Goal: Task Accomplishment & Management: Use online tool/utility

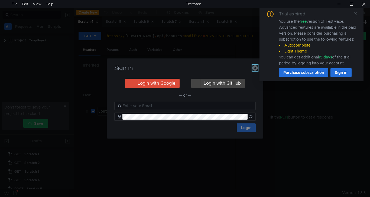
click at [255, 68] on icon "button" at bounding box center [255, 67] width 5 height 5
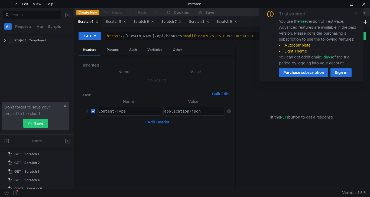
click at [356, 14] on icon at bounding box center [356, 13] width 3 height 3
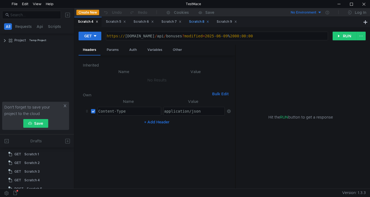
click at [198, 26] on div "Scratch 8" at bounding box center [198, 22] width 27 height 10
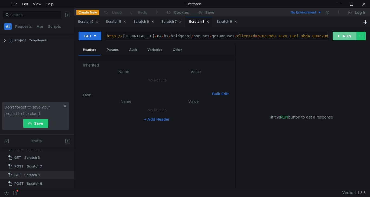
click at [339, 36] on button "RUN" at bounding box center [345, 36] width 24 height 9
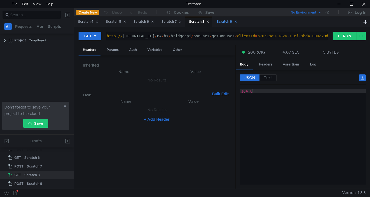
click at [226, 22] on div "Scratch 9" at bounding box center [227, 22] width 20 height 6
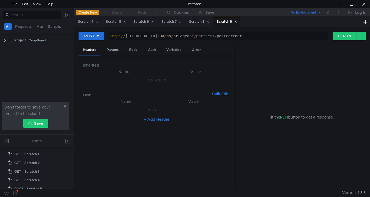
scroll to position [40, 0]
click at [132, 51] on div "Body" at bounding box center [133, 50] width 17 height 10
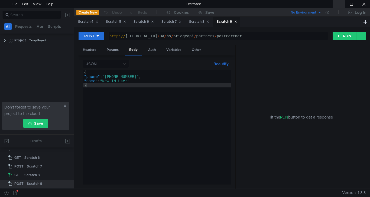
click at [342, 4] on div at bounding box center [339, 4] width 12 height 8
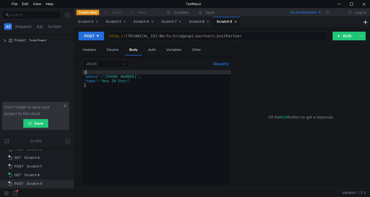
click at [107, 75] on div "{ "phone" : "+380683055813" , "name" : "New IM User" }" at bounding box center [157, 131] width 148 height 123
click at [108, 76] on div "{ "phone" : "+380683055813" , "name" : "New IM User" }" at bounding box center [157, 131] width 148 height 123
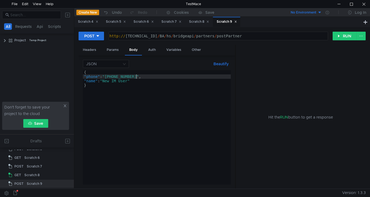
scroll to position [0, 4]
click at [108, 76] on div "{ "phone" : "+380683055810" , "name" : "New IM User" }" at bounding box center [157, 131] width 148 height 123
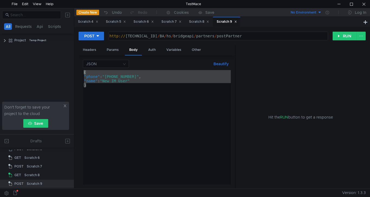
drag, startPoint x: 87, startPoint y: 87, endPoint x: 72, endPoint y: 70, distance: 22.3
click at [72, 70] on as-split "All Requests Api Scripts Project Temp Project Don't forget to save your project…" at bounding box center [185, 98] width 370 height 181
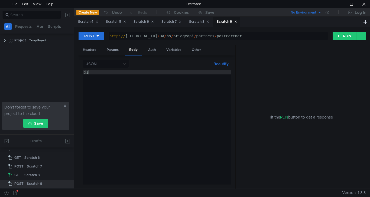
scroll to position [0, 0]
type textarea "х"
type textarea "Х"
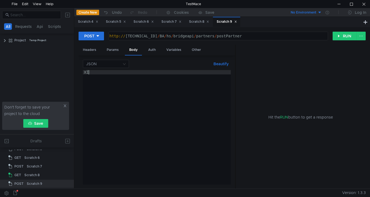
type textarea "Х"
type textarea "{"
click at [341, 36] on button "RUN" at bounding box center [345, 36] width 24 height 9
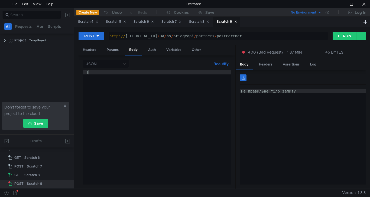
drag, startPoint x: 91, startPoint y: 73, endPoint x: 68, endPoint y: 70, distance: 23.5
click at [68, 70] on as-split "All Requests Api Scripts Project Temp Project Don't forget to save your project…" at bounding box center [185, 98] width 370 height 181
paste textarea "}"
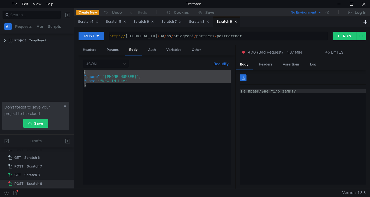
drag, startPoint x: 90, startPoint y: 85, endPoint x: 77, endPoint y: 68, distance: 21.8
click at [77, 68] on div "POST http:// 10.10.0.5 / BA / hs / bridgeapi / partners / postPartner ההההההההה…" at bounding box center [222, 108] width 296 height 162
type textarea "{ "phone": "+380683055810","
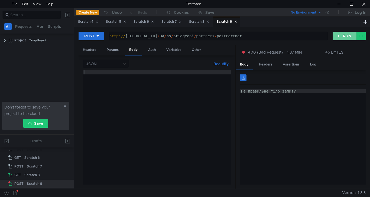
click at [346, 36] on button "RUN" at bounding box center [345, 36] width 24 height 9
click at [100, 74] on div at bounding box center [157, 131] width 148 height 123
type textarea "{}"
click at [344, 38] on button "RUN" at bounding box center [345, 36] width 24 height 9
drag, startPoint x: 96, startPoint y: 72, endPoint x: 80, endPoint y: 72, distance: 16.0
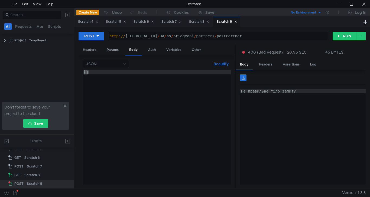
click at [80, 72] on div "JSON Beautify {} { } הההההההההההההההההההההההההההההההההההההההההההההההההההההההההה…" at bounding box center [157, 123] width 157 height 134
click at [87, 71] on div "{ }" at bounding box center [157, 127] width 148 height 115
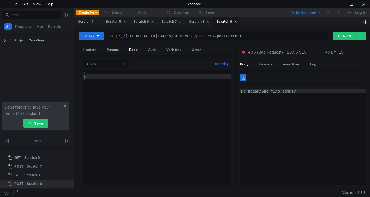
scroll to position [0, 0]
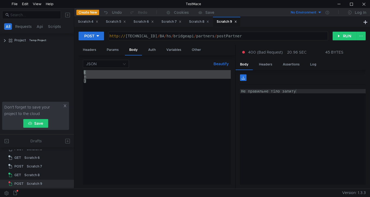
drag, startPoint x: 88, startPoint y: 82, endPoint x: 67, endPoint y: 59, distance: 31.3
click at [67, 59] on as-split "All Requests Api Scripts Project Temp Project Don't forget to save your project…" at bounding box center [185, 98] width 370 height 181
paste textarea "}"
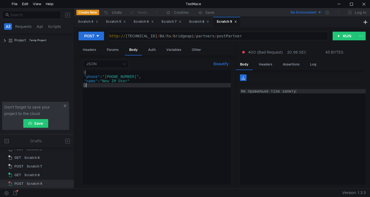
click at [98, 77] on div "{ "phone" : "+380683055810" , "name" : "New IM User" }" at bounding box center [157, 131] width 148 height 123
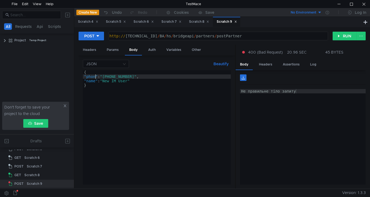
type textarea ""phon": "+380683055810","
click at [347, 35] on button "RUN" at bounding box center [345, 36] width 24 height 9
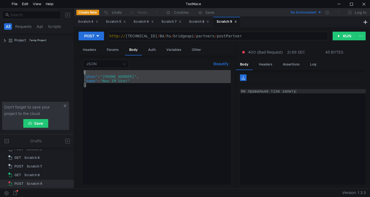
drag, startPoint x: 88, startPoint y: 85, endPoint x: 71, endPoint y: 69, distance: 23.0
click at [71, 69] on as-split "All Requests Api Scripts Project Temp Project Don't forget to save your project…" at bounding box center [185, 98] width 370 height 181
paste textarea "}"
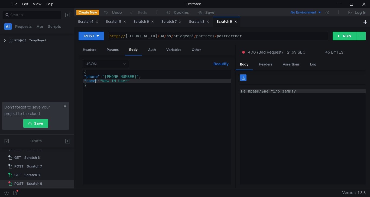
click at [95, 81] on div "{ "phone" : "+380683055810" , "name" : "New IM User" }" at bounding box center [157, 131] width 148 height 123
click at [337, 36] on button "RUN" at bounding box center [345, 36] width 24 height 9
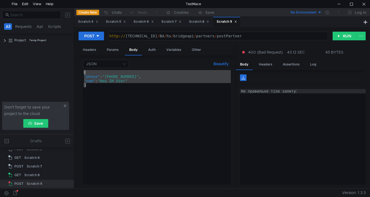
drag, startPoint x: 89, startPoint y: 86, endPoint x: 79, endPoint y: 70, distance: 19.0
click at [79, 70] on div "JSON Beautify } { "phone" : "+380683055810" , "nam" : "New IM User" } ההההההההה…" at bounding box center [157, 123] width 157 height 134
paste textarea "}"
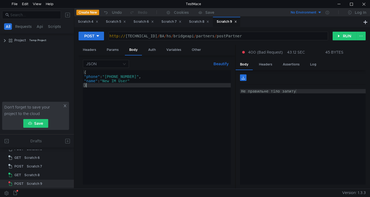
click at [136, 76] on div "{ "phone" : "+380683055810" , "name" : "New IM User" }" at bounding box center [157, 131] width 148 height 123
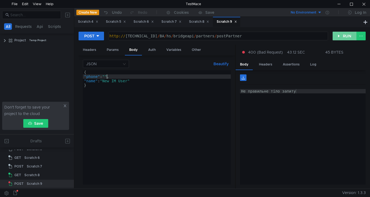
click at [348, 35] on button "RUN" at bounding box center [345, 36] width 24 height 9
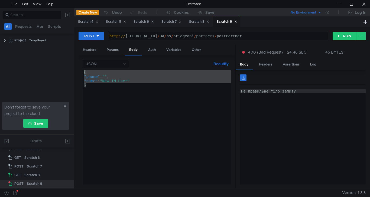
drag, startPoint x: 89, startPoint y: 86, endPoint x: 73, endPoint y: 68, distance: 23.6
click at [73, 68] on as-split "All Requests Api Scripts Project Temp Project Don't forget to save your project…" at bounding box center [185, 98] width 370 height 181
paste textarea "}"
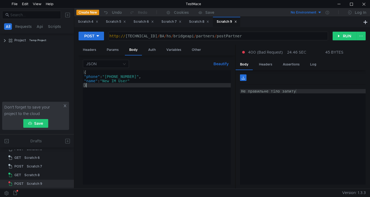
click at [129, 81] on div "{ "phone" : "+380683055810" , "name" : "New IM User" }" at bounding box center [157, 131] width 148 height 123
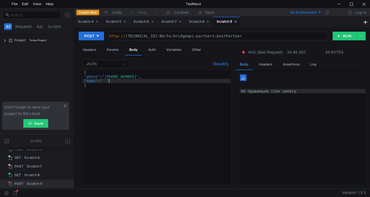
scroll to position [0, 2]
click at [340, 37] on button "RUN" at bounding box center [345, 36] width 24 height 9
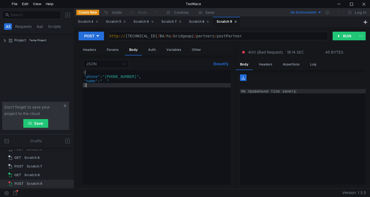
scroll to position [0, 0]
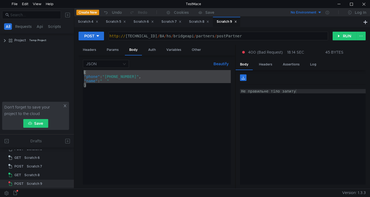
drag, startPoint x: 88, startPoint y: 87, endPoint x: 67, endPoint y: 65, distance: 29.9
click at [67, 65] on as-split "All Requests Api Scripts Project Temp Project Don't forget to save your project…" at bounding box center [185, 98] width 370 height 181
paste textarea "}"
type textarea "}"
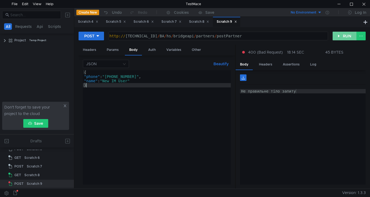
click at [343, 37] on button "RUN" at bounding box center [345, 36] width 24 height 9
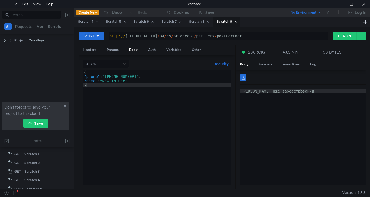
scroll to position [40, 0]
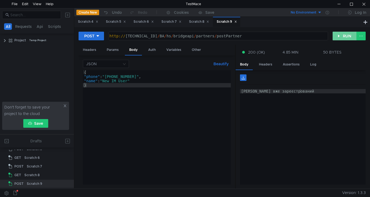
click at [347, 35] on button "RUN" at bounding box center [345, 36] width 24 height 9
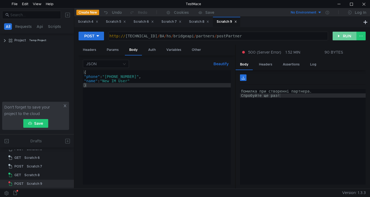
click at [341, 37] on button "RUN" at bounding box center [345, 36] width 24 height 9
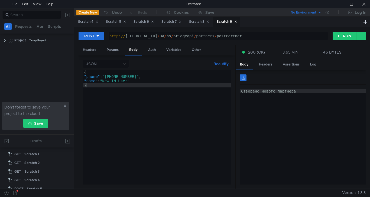
scroll to position [40, 0]
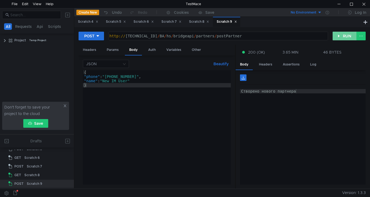
click at [339, 36] on button "RUN" at bounding box center [345, 36] width 24 height 9
click at [347, 39] on button "RUN" at bounding box center [345, 36] width 24 height 9
click at [336, 5] on div at bounding box center [339, 4] width 12 height 8
type textarea "[URL][TECHNICAL_ID]"
drag, startPoint x: 185, startPoint y: 37, endPoint x: 231, endPoint y: 37, distance: 46.4
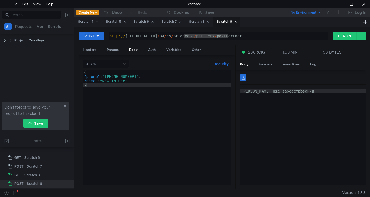
click at [231, 37] on div "http:// 10.10.0.5 / BA / hs / bridgeapi / partners / postPartner" at bounding box center [217, 40] width 219 height 13
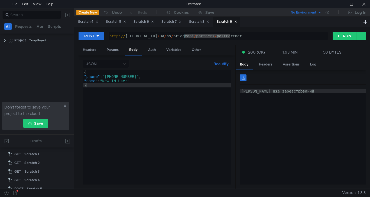
scroll to position [40, 0]
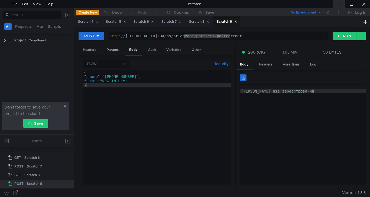
click at [338, 2] on div at bounding box center [339, 4] width 12 height 8
click at [346, 36] on button "RUN" at bounding box center [345, 36] width 24 height 9
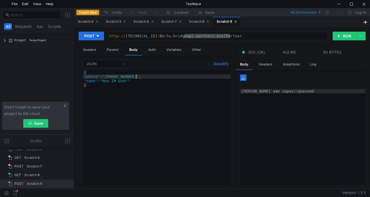
click at [137, 76] on div "{ "phone" : "+380683055810" , "name" : "New IM User" }" at bounding box center [157, 131] width 148 height 123
click at [341, 38] on button "RUN" at bounding box center [345, 36] width 24 height 9
click at [136, 76] on div "{ "phone" : "+380683055813" , "name" : "New IM User" }" at bounding box center [157, 131] width 148 height 123
click at [345, 35] on button "RUN" at bounding box center [345, 36] width 24 height 9
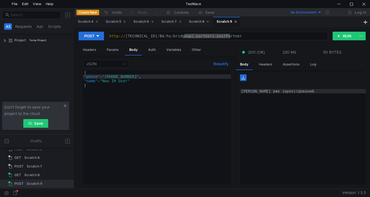
click at [137, 77] on div "{ "phone" : "+380683055815" , "name" : "New IM User" }" at bounding box center [157, 131] width 148 height 123
type textarea ""phone": "+380683055818","
click at [348, 35] on button "RUN" at bounding box center [345, 36] width 24 height 9
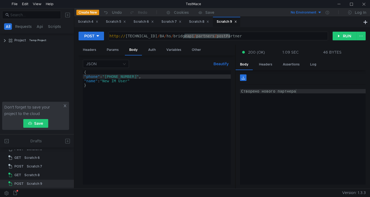
scroll to position [0, 4]
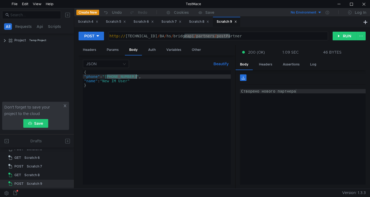
drag, startPoint x: 107, startPoint y: 75, endPoint x: 137, endPoint y: 75, distance: 30.1
click at [137, 75] on div "{ "phone" : "+380683055818" , "name" : "New IM User" }" at bounding box center [157, 131] width 148 height 123
click at [116, 75] on div "{ "phone" : "+380683055818" , "name" : "New IM User" }" at bounding box center [157, 131] width 148 height 123
click at [136, 76] on div "{ "phone" : "+380683055818" , "name" : "New IM User" }" at bounding box center [157, 131] width 148 height 123
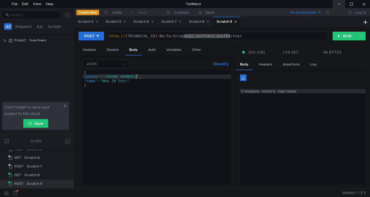
click at [338, 3] on div at bounding box center [339, 4] width 12 height 8
drag, startPoint x: 107, startPoint y: 76, endPoint x: 136, endPoint y: 76, distance: 28.5
click at [136, 76] on div "{ "phone" : "+380683055818" , "name" : "New IM User" }" at bounding box center [157, 131] width 148 height 123
paste textarea "(068) 305-58-10"
type textarea ""phone": "[PHONE_NUMBER]","
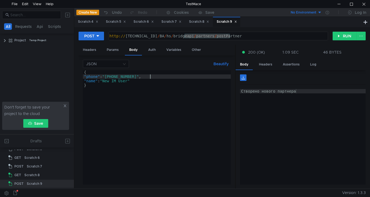
click at [113, 76] on div "{ "phone" : "+38 (068) 305-58-10" , "name" : "New IM User" }" at bounding box center [157, 131] width 148 height 123
click at [345, 34] on button "RUN" at bounding box center [345, 36] width 24 height 9
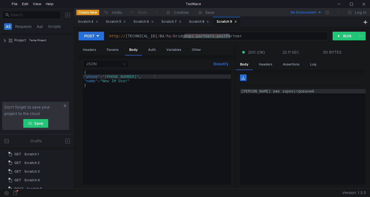
scroll to position [40, 0]
click at [341, 2] on div at bounding box center [339, 4] width 12 height 8
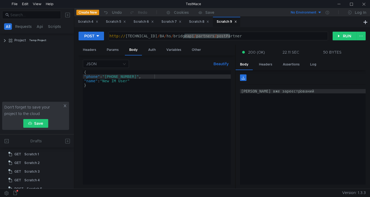
scroll to position [40, 0]
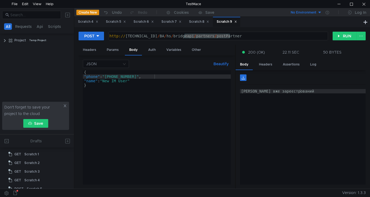
scroll to position [40, 0]
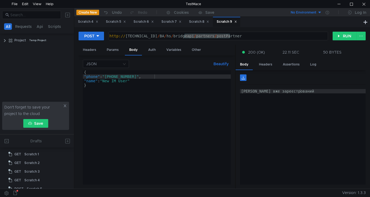
scroll to position [40, 0]
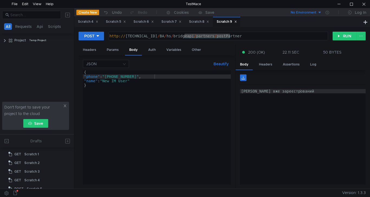
scroll to position [40, 0]
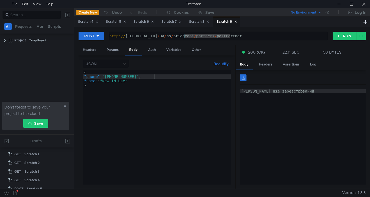
scroll to position [40, 0]
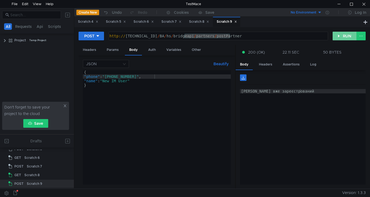
click at [346, 37] on button "RUN" at bounding box center [345, 36] width 24 height 9
click at [342, 33] on button "RUN" at bounding box center [345, 36] width 24 height 9
click at [339, 39] on button "RUN" at bounding box center [345, 36] width 24 height 9
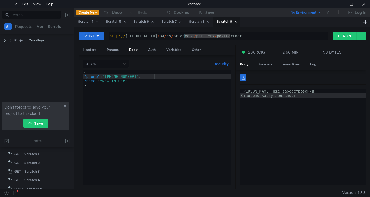
scroll to position [40, 0]
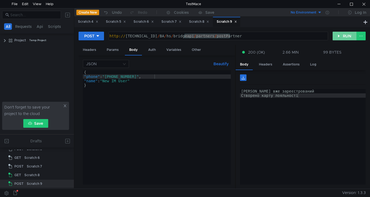
click at [340, 37] on button "RUN" at bounding box center [345, 36] width 24 height 9
click at [340, 35] on button "RUN" at bounding box center [345, 36] width 24 height 9
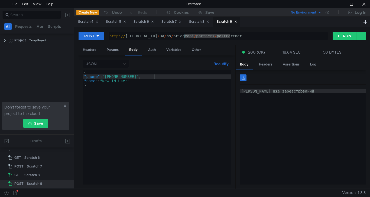
click at [151, 76] on div "{ "phone" : "+38 (068) 305-58-10" , "name" : "New IM User" }" at bounding box center [157, 131] width 148 height 123
type textarea ""phone": "+38 (068) 305-58-20","
click at [344, 36] on button "RUN" at bounding box center [345, 36] width 24 height 9
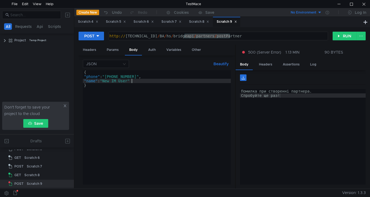
scroll to position [0, 3]
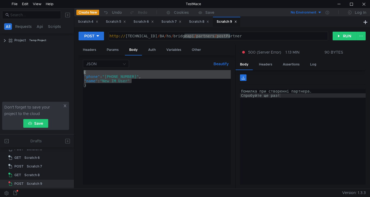
drag, startPoint x: 135, startPoint y: 81, endPoint x: 0, endPoint y: 72, distance: 134.8
click at [0, 72] on as-split "All Requests Api Scripts Project Temp Project Don't forget to save your project…" at bounding box center [185, 98] width 370 height 181
type textarea "{ "phone": "+38 (068) 305-58-20","
drag, startPoint x: 89, startPoint y: 86, endPoint x: 69, endPoint y: 70, distance: 26.0
click at [69, 70] on as-split "All Requests Api Scripts Project Temp Project Don't forget to save your project…" at bounding box center [185, 98] width 370 height 181
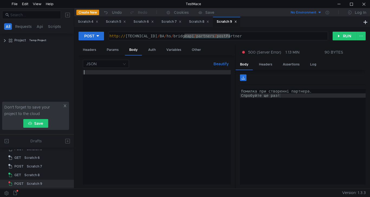
scroll to position [0, 0]
type textarea "х"
type textarea "{"
click at [339, 36] on button "RUN" at bounding box center [345, 36] width 24 height 9
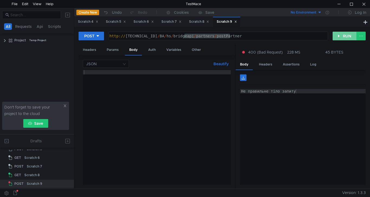
click at [342, 35] on button "RUN" at bounding box center [345, 36] width 24 height 9
click at [111, 74] on div at bounding box center [157, 131] width 148 height 123
type textarea "{"
click at [347, 36] on button "RUN" at bounding box center [345, 36] width 24 height 9
click at [347, 38] on button "RUN" at bounding box center [345, 36] width 24 height 9
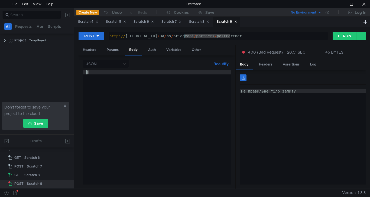
drag, startPoint x: 90, startPoint y: 72, endPoint x: 83, endPoint y: 72, distance: 7.3
click at [83, 72] on div "[ ]" at bounding box center [157, 131] width 148 height 123
type textarea "["
click at [345, 39] on button "RUN" at bounding box center [345, 36] width 24 height 9
click at [342, 37] on button "RUN" at bounding box center [345, 36] width 24 height 9
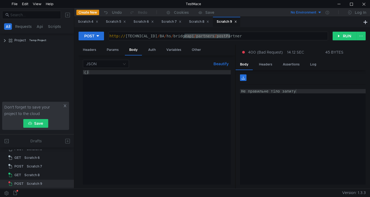
drag, startPoint x: 99, startPoint y: 70, endPoint x: 86, endPoint y: 71, distance: 12.5
click at [86, 71] on div "JSON Beautify {} { } הההההההההההההההההההההההההההההההההההההההההההההההההההההההההה…" at bounding box center [157, 122] width 148 height 125
drag, startPoint x: 91, startPoint y: 72, endPoint x: 80, endPoint y: 72, distance: 11.7
click at [80, 72] on div "JSON Beautify {} { } הההההההההההההההההההההההההההההההההההההההההההההההההההההההההה…" at bounding box center [157, 123] width 157 height 134
paste textarea
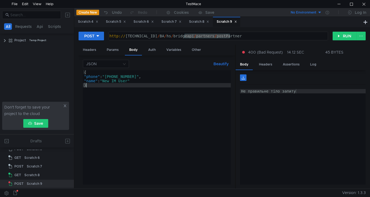
click at [98, 75] on div "{ "phone" : "+38 (068) 305-58-20" , "name" : "New IM User" }" at bounding box center [157, 131] width 148 height 123
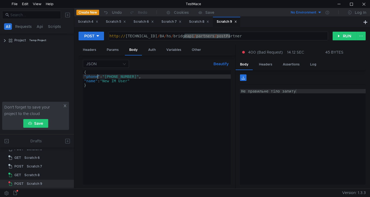
click at [96, 80] on div "{ "phone" : "+38 (068) 305-58-20" , "name" : "New IM User" }" at bounding box center [157, 131] width 148 height 123
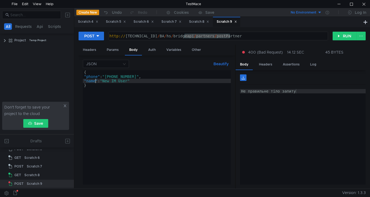
click at [98, 76] on div "{ "phone" : "+38 (068) 305-58-20" , "name" : "New IM User" }" at bounding box center [157, 131] width 148 height 123
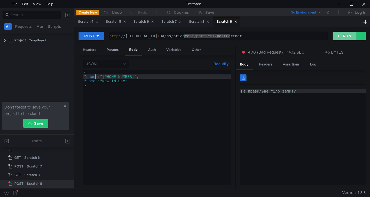
click at [343, 37] on button "RUN" at bounding box center [345, 36] width 24 height 9
click at [340, 34] on button "RUN" at bounding box center [345, 36] width 24 height 9
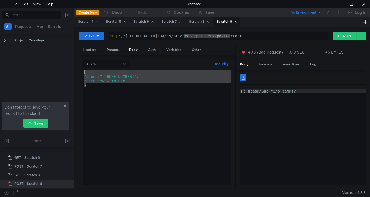
drag, startPoint x: 92, startPoint y: 86, endPoint x: 75, endPoint y: 72, distance: 22.7
click at [75, 72] on div "POST http://10.10.0.5/BA/hs/bridgeapi/partners/postPartner http:// 10.10.0.5 / …" at bounding box center [222, 108] width 296 height 162
paste textarea "}"
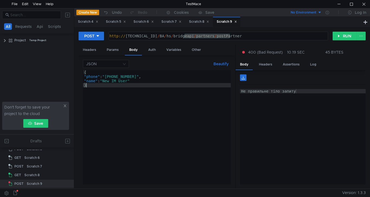
click at [95, 81] on div "{ "phone" : "+38 (068) 305-58-20" , "name" : "New IM User" }" at bounding box center [157, 131] width 148 height 123
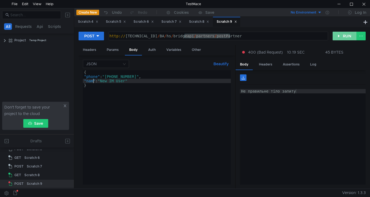
click at [344, 36] on button "RUN" at bounding box center [345, 36] width 24 height 9
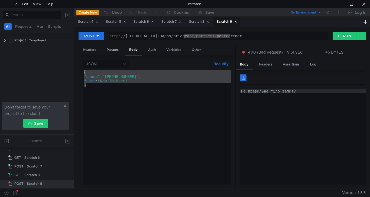
drag, startPoint x: 89, startPoint y: 88, endPoint x: 75, endPoint y: 73, distance: 20.0
click at [75, 73] on div "POST http://10.10.0.5/BA/hs/bridgeapi/partners/postPartner http:// 10.10.0.5 / …" at bounding box center [222, 108] width 296 height 162
paste textarea "}"
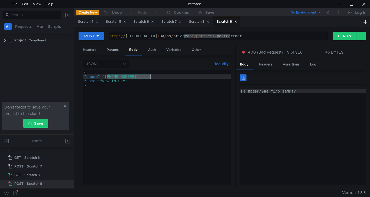
drag, startPoint x: 106, startPoint y: 76, endPoint x: 150, endPoint y: 76, distance: 43.7
click at [150, 76] on div "{ "phone" : "+38 (068) 305-58-20" , "name" : "New IM User" }" at bounding box center [157, 131] width 148 height 123
click at [343, 35] on button "RUN" at bounding box center [345, 36] width 24 height 9
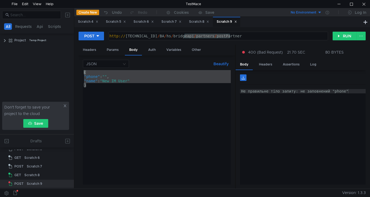
drag, startPoint x: 89, startPoint y: 84, endPoint x: 69, endPoint y: 70, distance: 24.4
click at [69, 70] on as-split "All Requests Api Scripts Project Temp Project Don't forget to save your project…" at bounding box center [185, 98] width 370 height 181
paste textarea "}"
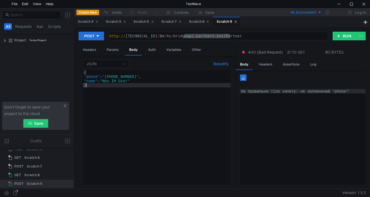
click at [131, 79] on div "{ "phone" : "+38 (068) 305-58-20" , "name" : "New IM User" }" at bounding box center [157, 131] width 148 height 123
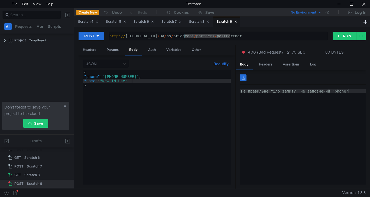
click at [130, 79] on div "{ "phone" : "+38 (068) 305-58-20" , "name" : "New IM User" }" at bounding box center [157, 131] width 148 height 123
click at [343, 34] on button "RUN" at bounding box center [345, 36] width 24 height 9
click at [342, 34] on button "RUN" at bounding box center [345, 36] width 24 height 9
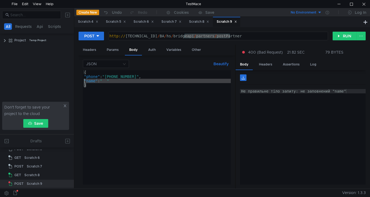
scroll to position [0, 0]
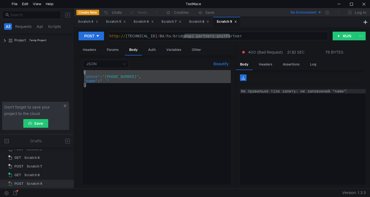
drag, startPoint x: 87, startPoint y: 86, endPoint x: 60, endPoint y: 63, distance: 35.8
click at [60, 63] on as-split "All Requests Api Scripts Project Temp Project Don't forget to save your project…" at bounding box center [185, 98] width 370 height 181
paste textarea "}"
type textarea "}"
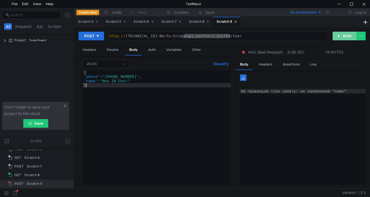
click at [344, 34] on button "RUN" at bounding box center [345, 36] width 24 height 9
click at [343, 34] on button "RUN" at bounding box center [345, 36] width 24 height 9
click at [150, 78] on div "{ "phone" : "+38 (068) 305-58-20" , "name" : "New IM User" }" at bounding box center [157, 131] width 148 height 123
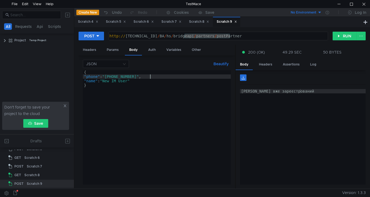
scroll to position [0, 5]
type textarea ""phone": "[PHONE_NUMBER]","
click at [340, 38] on button "RUN" at bounding box center [345, 36] width 24 height 9
click at [368, 4] on div at bounding box center [364, 4] width 12 height 8
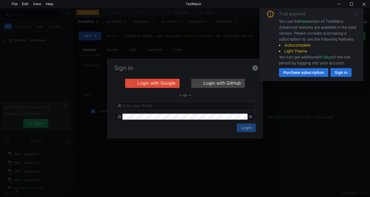
click at [356, 14] on icon at bounding box center [356, 14] width 4 height 4
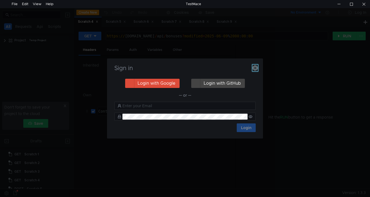
click at [253, 68] on icon "button" at bounding box center [255, 67] width 5 height 5
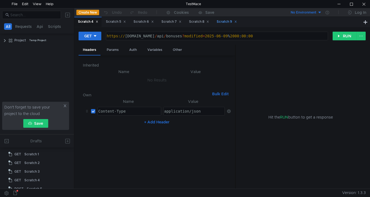
click at [230, 22] on div "Scratch 9" at bounding box center [227, 22] width 20 height 6
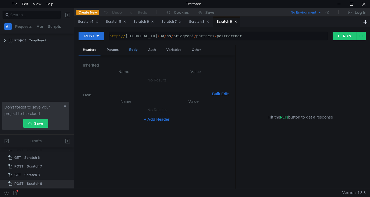
click at [126, 51] on div "Body" at bounding box center [133, 50] width 17 height 10
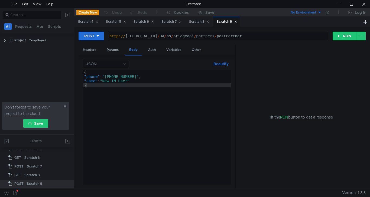
click at [134, 49] on div "Body" at bounding box center [133, 50] width 17 height 11
click at [150, 76] on div "{ "phone" : "[PHONE_NUMBER]" , "name" : "New IM User" }" at bounding box center [157, 131] width 148 height 123
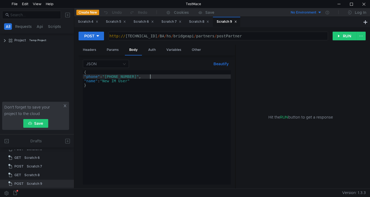
scroll to position [0, 5]
click at [342, 39] on button "RUN" at bounding box center [345, 36] width 24 height 9
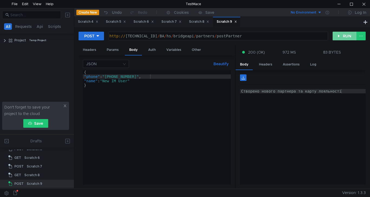
click at [341, 36] on button "RUN" at bounding box center [345, 36] width 24 height 9
click at [341, 38] on button "RUN" at bounding box center [345, 36] width 24 height 9
click at [341, 37] on button "RUN" at bounding box center [345, 36] width 24 height 9
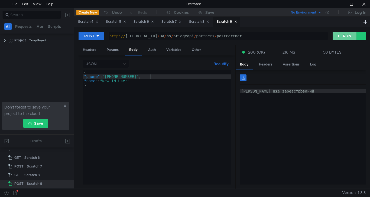
click at [341, 37] on button "RUN" at bounding box center [345, 36] width 24 height 9
click at [337, 4] on div at bounding box center [339, 4] width 12 height 8
click at [347, 36] on button "RUN" at bounding box center [345, 36] width 24 height 9
click at [351, 31] on div "POST http:// 10.10.0.5 / BA / hs / bridgeapi / partners / postPartner ההההההההה…" at bounding box center [222, 108] width 296 height 162
click at [349, 33] on button "RUN" at bounding box center [345, 36] width 24 height 9
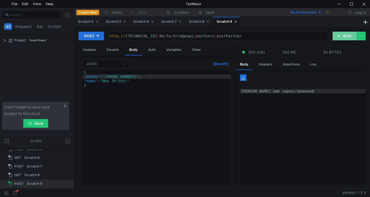
click at [346, 37] on button "RUN" at bounding box center [345, 36] width 24 height 9
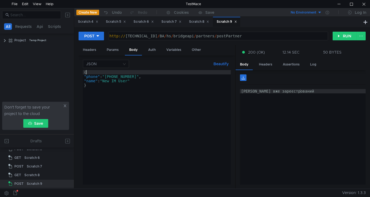
click at [151, 75] on div "{ "phone" : "+38 (068) 305-58-22" , "name" : "New IM User" }" at bounding box center [157, 131] width 148 height 123
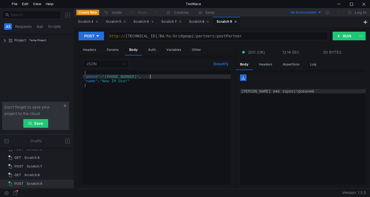
click at [151, 77] on div "{ "phone" : "+38 (068) 305-58-22" , "name" : "New IM User" }" at bounding box center [157, 131] width 148 height 123
click at [342, 36] on button "RUN" at bounding box center [345, 36] width 24 height 9
click at [339, 38] on button "RUN" at bounding box center [345, 36] width 24 height 9
click at [151, 76] on div "{ "phone" : "+38 (068) 305-58-23" , "name" : "New IM User" }" at bounding box center [157, 131] width 148 height 123
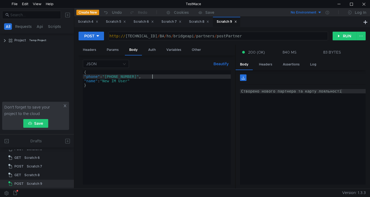
click at [151, 76] on div "{ "phone" : "+38 (068) 305-58-23" , "name" : "New IM User" }" at bounding box center [157, 131] width 148 height 123
click at [150, 77] on div "{ "phone" : "+38 (068) 305-58-23" , "name" : "New IM User" }" at bounding box center [157, 127] width 148 height 115
click at [339, 36] on button "RUN" at bounding box center [345, 36] width 24 height 9
click at [153, 77] on div "{ "phone" : "+38 (068) 305-58-24" , "name" : "New IM User" }" at bounding box center [157, 131] width 148 height 123
click at [151, 76] on div "{ "phone" : "+38 (068) 305-58-24" , "name" : "New IM User" }" at bounding box center [157, 131] width 148 height 123
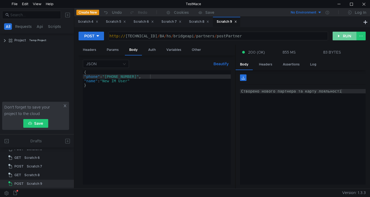
click at [341, 35] on button "RUN" at bounding box center [345, 36] width 24 height 9
click at [149, 76] on div "{ "phone" : "+38 (068) 305-58-25" , "name" : "New IM User" }" at bounding box center [157, 131] width 148 height 123
click at [342, 37] on button "RUN" at bounding box center [345, 36] width 24 height 9
click at [343, 37] on button "RUN" at bounding box center [345, 36] width 24 height 9
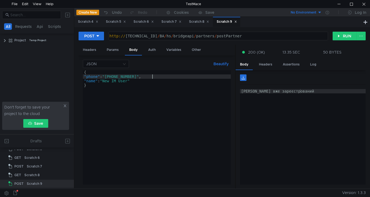
click at [151, 76] on div "{ "phone" : "+38 (068) 305-58-26" , "name" : "New IM User" }" at bounding box center [157, 131] width 148 height 123
click at [149, 76] on div "{ "phone" : "+38 (068) 305-58-26" , "name" : "New IM User" }" at bounding box center [157, 131] width 148 height 123
click at [151, 76] on div "{ "phone" : "+38 (068) 305-58-26" , "name" : "New IM User" }" at bounding box center [157, 131] width 148 height 123
click at [347, 36] on button "RUN" at bounding box center [345, 36] width 24 height 9
click at [150, 76] on div "{ "phone" : "+38 (068) 305-58-27" , "name" : "New IM User" }" at bounding box center [157, 131] width 148 height 123
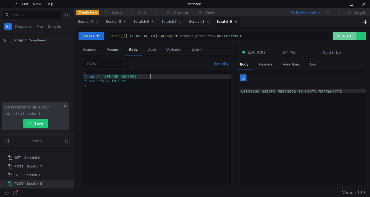
type textarea ""phone": "+38 (068) 305-58-28","
click at [344, 38] on button "RUN" at bounding box center [345, 36] width 24 height 9
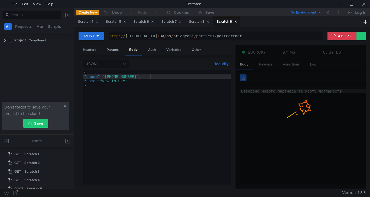
scroll to position [0, 5]
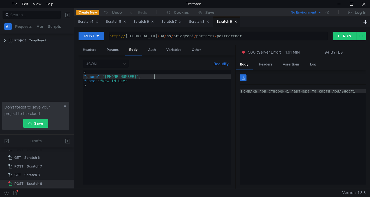
click at [157, 78] on div "{ "phone" : "+38 (068) 305-58-28" , "name" : "New IM User" }" at bounding box center [157, 131] width 148 height 123
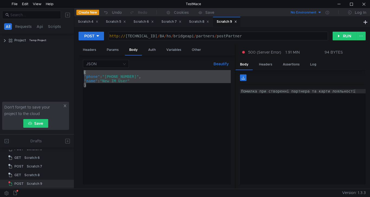
drag, startPoint x: 87, startPoint y: 85, endPoint x: 77, endPoint y: 70, distance: 17.9
click at [77, 70] on div "POST http:// 10.10.0.5 / BA / hs / bridgeapi / partners / postPartner ההההההההה…" at bounding box center [222, 108] width 296 height 162
type textarea "{ "phone": "+38 (068) 305-58-28","
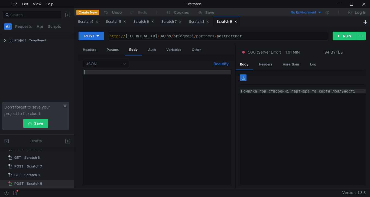
paste textarea "}"
type textarea "}"
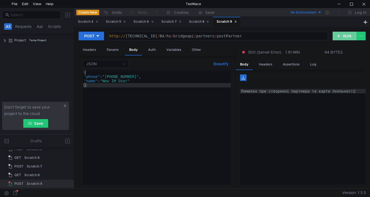
click at [342, 38] on button "RUN" at bounding box center [345, 36] width 24 height 9
click at [89, 51] on div "Headers" at bounding box center [90, 50] width 22 height 10
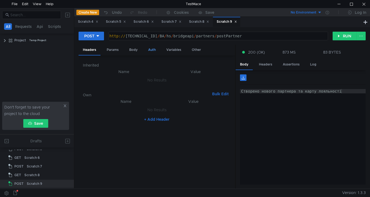
click at [150, 50] on div "Auth" at bounding box center [152, 50] width 16 height 10
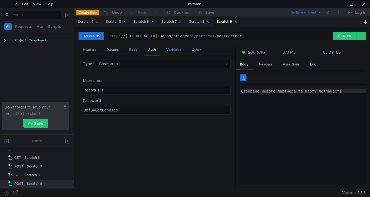
click at [177, 52] on div "Variables" at bounding box center [174, 50] width 24 height 10
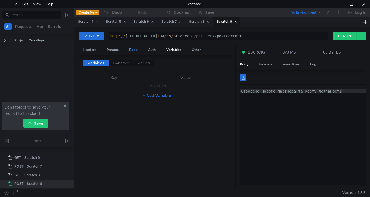
click at [137, 50] on div "Body" at bounding box center [133, 50] width 17 height 10
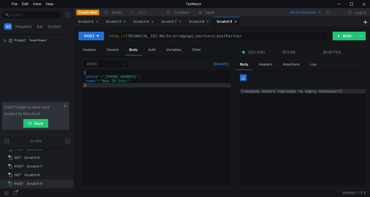
click at [151, 76] on div "{ "phone" : "+38 (068) 305-58-28" , "name" : "New IM User" }" at bounding box center [157, 131] width 148 height 123
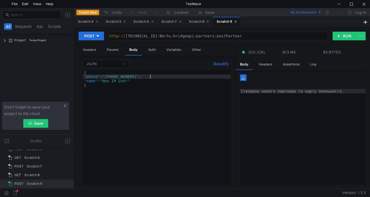
scroll to position [0, 5]
click at [343, 36] on button "RUN" at bounding box center [345, 36] width 24 height 9
click at [345, 39] on button "RUN" at bounding box center [345, 36] width 24 height 9
click at [149, 77] on div "{ "phone" : "+38 (068) 305-58-28" , "name" : "New IM User" }" at bounding box center [157, 131] width 148 height 123
click at [345, 35] on button "RUN" at bounding box center [345, 36] width 24 height 9
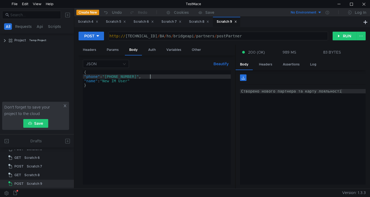
click at [151, 75] on div "{ "phone" : "+38 (068) 305-58-29" , "name" : "New IM User" }" at bounding box center [157, 131] width 148 height 123
type textarea ""phone": "+38 (068) 305-58-30","
click at [340, 35] on button "RUN" at bounding box center [345, 36] width 24 height 9
click at [150, 77] on div "{ "phone" : "+38 (068) 305-58-30" , "name" : "New IM User" }" at bounding box center [157, 131] width 148 height 123
click at [341, 35] on button "RUN" at bounding box center [345, 36] width 24 height 9
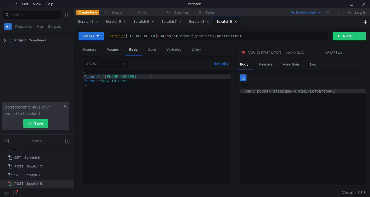
scroll to position [0, 5]
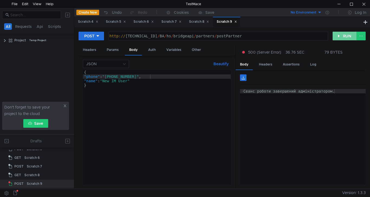
click at [343, 37] on button "RUN" at bounding box center [345, 36] width 24 height 9
click at [344, 36] on button "RUN" at bounding box center [345, 36] width 24 height 9
click at [343, 35] on button "RUN" at bounding box center [345, 36] width 24 height 9
click at [344, 36] on button "RUN" at bounding box center [345, 36] width 24 height 9
click at [367, 2] on div at bounding box center [364, 4] width 12 height 8
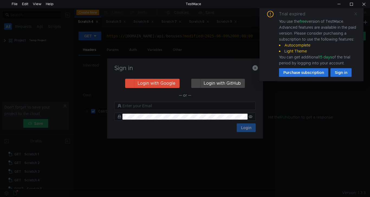
click at [358, 14] on icon at bounding box center [356, 14] width 4 height 4
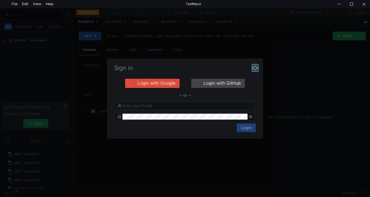
click at [257, 67] on icon "button" at bounding box center [255, 67] width 5 height 5
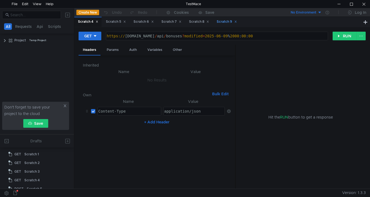
click at [227, 23] on div "Scratch 9" at bounding box center [227, 22] width 20 height 6
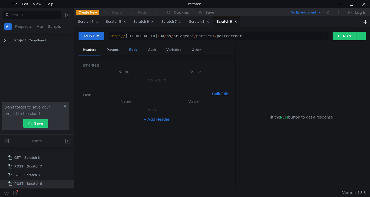
click at [132, 51] on div "Body" at bounding box center [133, 50] width 17 height 10
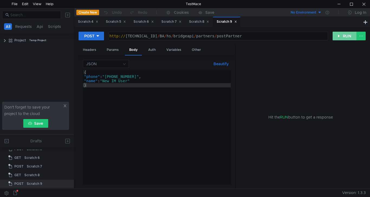
click at [346, 37] on button "RUN" at bounding box center [345, 36] width 24 height 9
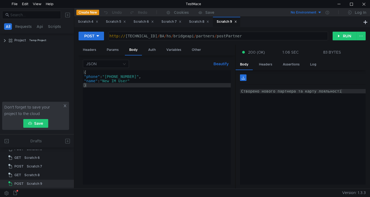
click at [150, 77] on div "{ "phone" : "[PHONE_NUMBER]" , "name" : "New IM User" }" at bounding box center [157, 131] width 148 height 123
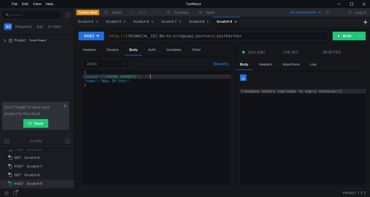
scroll to position [0, 5]
click at [348, 36] on button "RUN" at bounding box center [345, 36] width 24 height 9
click at [150, 76] on div "{ "phone" : "[PHONE_NUMBER]" , "name" : "New IM User" }" at bounding box center [157, 131] width 148 height 123
click at [346, 35] on button "RUN" at bounding box center [345, 36] width 24 height 9
click at [151, 76] on div "{ "phone" : "+38 (068) 305-58-32" , "name" : "New IM User" }" at bounding box center [157, 131] width 148 height 123
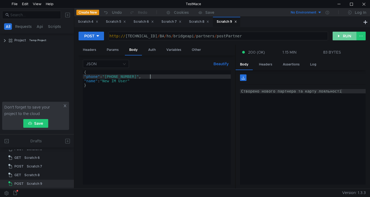
click at [345, 39] on button "RUN" at bounding box center [345, 36] width 24 height 9
click at [149, 76] on div "{ "phone" : "+38 (068) 305-58-33" , "name" : "New IM User" }" at bounding box center [157, 131] width 148 height 123
click at [151, 75] on div "{ "phone" : "+38 (068) 305-58-33" , "name" : "New IM User" }" at bounding box center [157, 131] width 148 height 123
type textarea ""phone": "[PHONE_NUMBER]","
click at [347, 37] on button "RUN" at bounding box center [345, 36] width 24 height 9
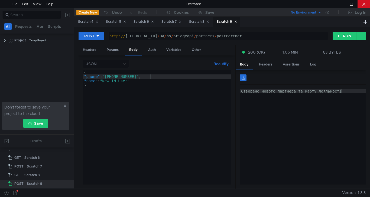
click at [367, 2] on div at bounding box center [364, 4] width 12 height 8
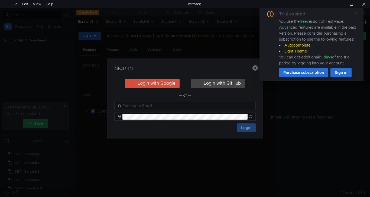
click at [356, 13] on icon at bounding box center [356, 14] width 4 height 4
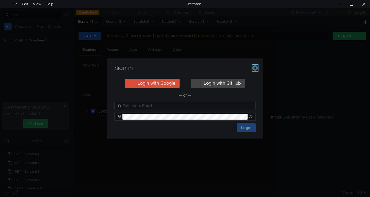
click at [257, 67] on icon "button" at bounding box center [255, 67] width 5 height 5
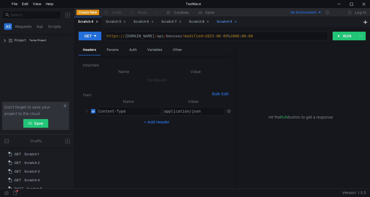
click at [230, 21] on div "Scratch 9" at bounding box center [227, 22] width 20 height 6
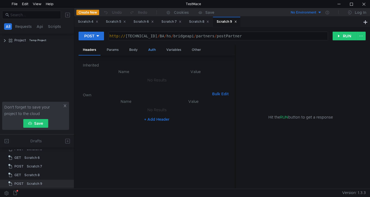
click at [154, 50] on div "Auth" at bounding box center [152, 50] width 16 height 10
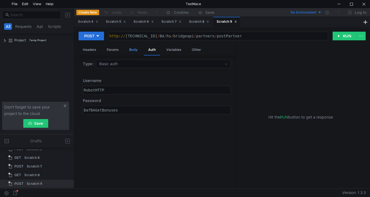
click at [130, 50] on div "Body" at bounding box center [133, 50] width 17 height 10
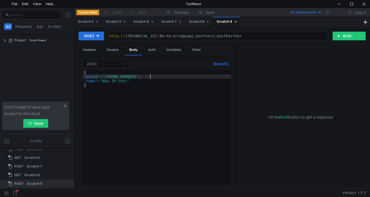
click at [150, 76] on div "{ "phone" : "[PHONE_NUMBER]" , "name" : "New IM User" }" at bounding box center [157, 131] width 148 height 123
type textarea ""phone": "[PHONE_NUMBER]","
click at [338, 34] on button "RUN" at bounding box center [345, 36] width 24 height 9
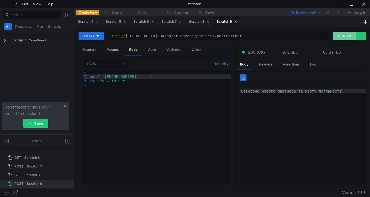
click at [336, 39] on button "RUN" at bounding box center [345, 36] width 24 height 9
click at [347, 36] on button "RUN" at bounding box center [345, 36] width 24 height 9
click at [344, 38] on button "RUN" at bounding box center [345, 36] width 24 height 9
click at [340, 35] on button "RUN" at bounding box center [345, 36] width 24 height 9
click at [364, 3] on div at bounding box center [364, 4] width 12 height 8
